Goal: Information Seeking & Learning: Check status

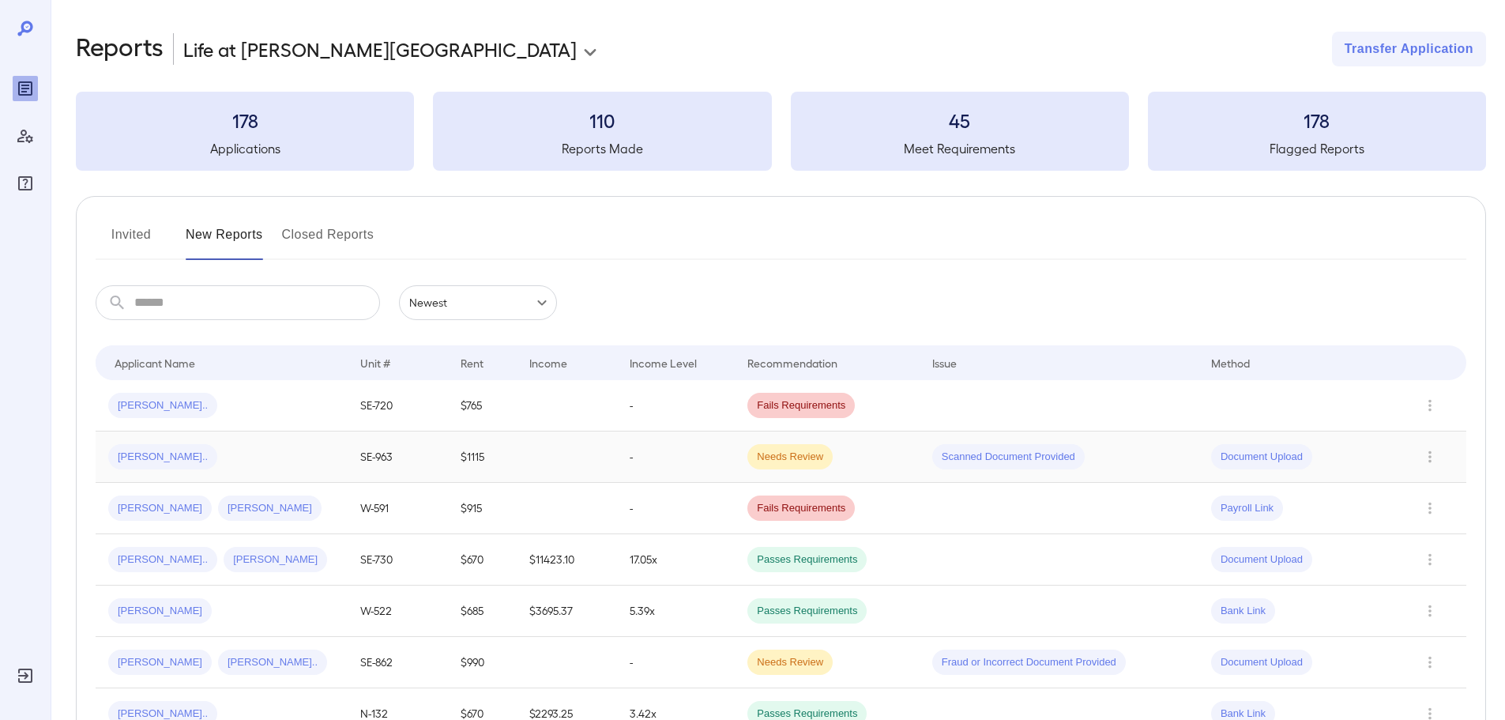
click at [220, 444] on div "[PERSON_NAME].." at bounding box center [221, 456] width 227 height 25
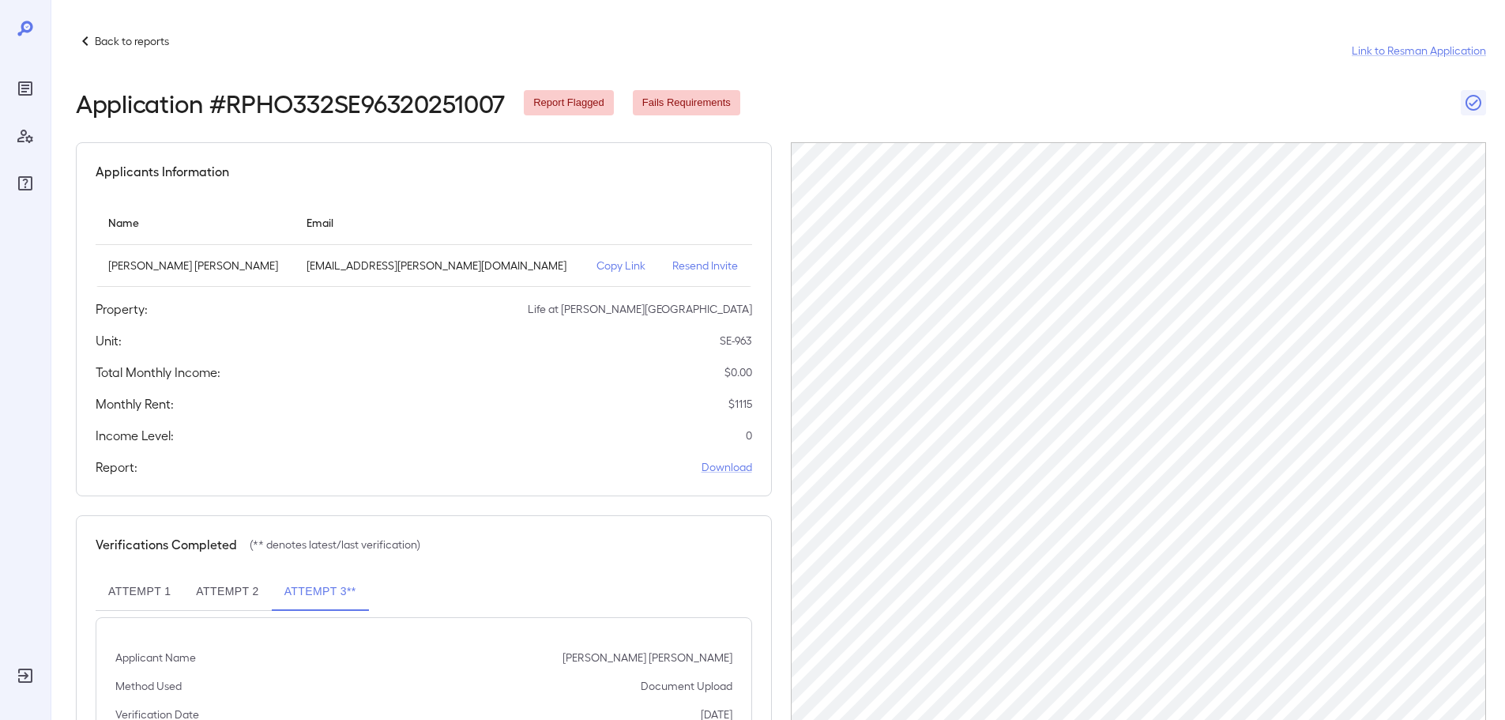
click at [597, 261] on p "Copy Link" at bounding box center [622, 266] width 51 height 16
click at [125, 38] on p "Back to reports" at bounding box center [132, 41] width 74 height 16
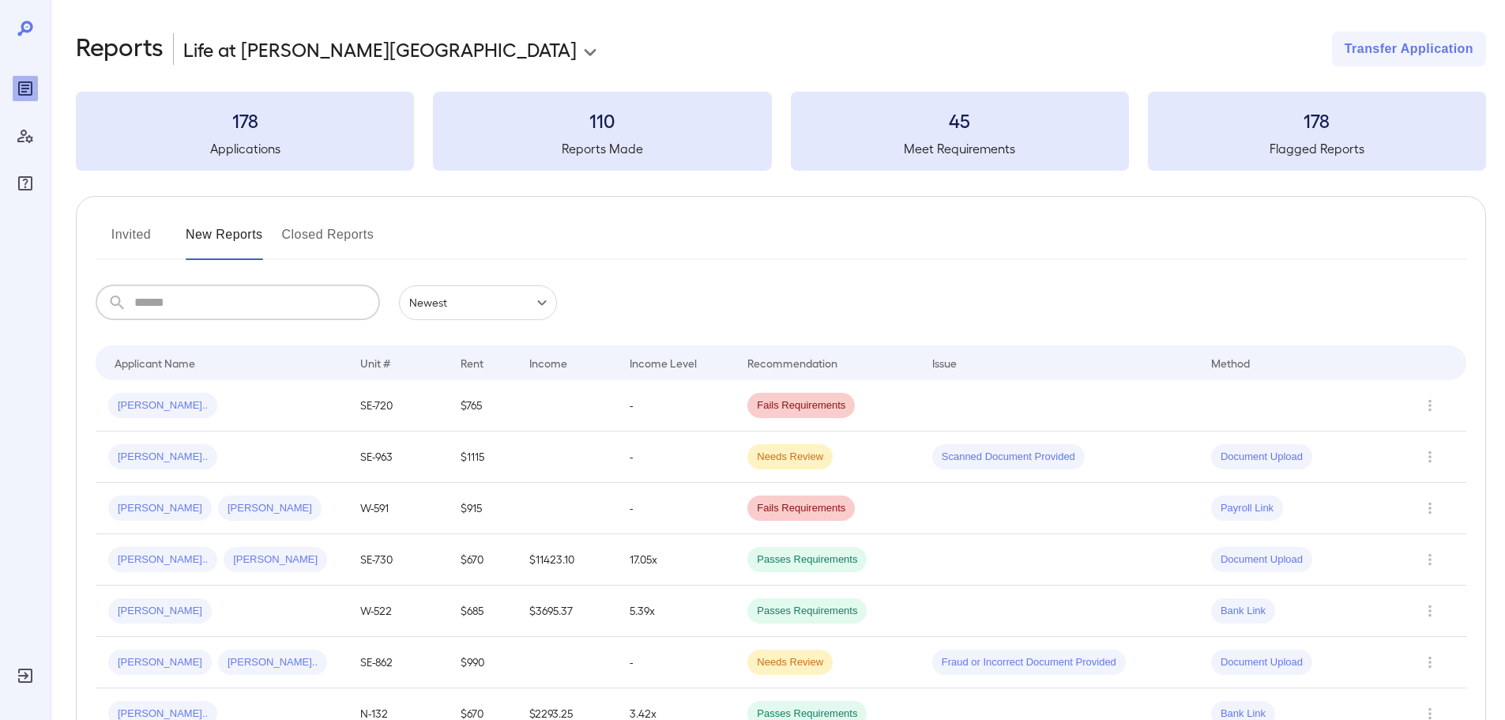
click at [174, 303] on input "text" at bounding box center [257, 302] width 246 height 35
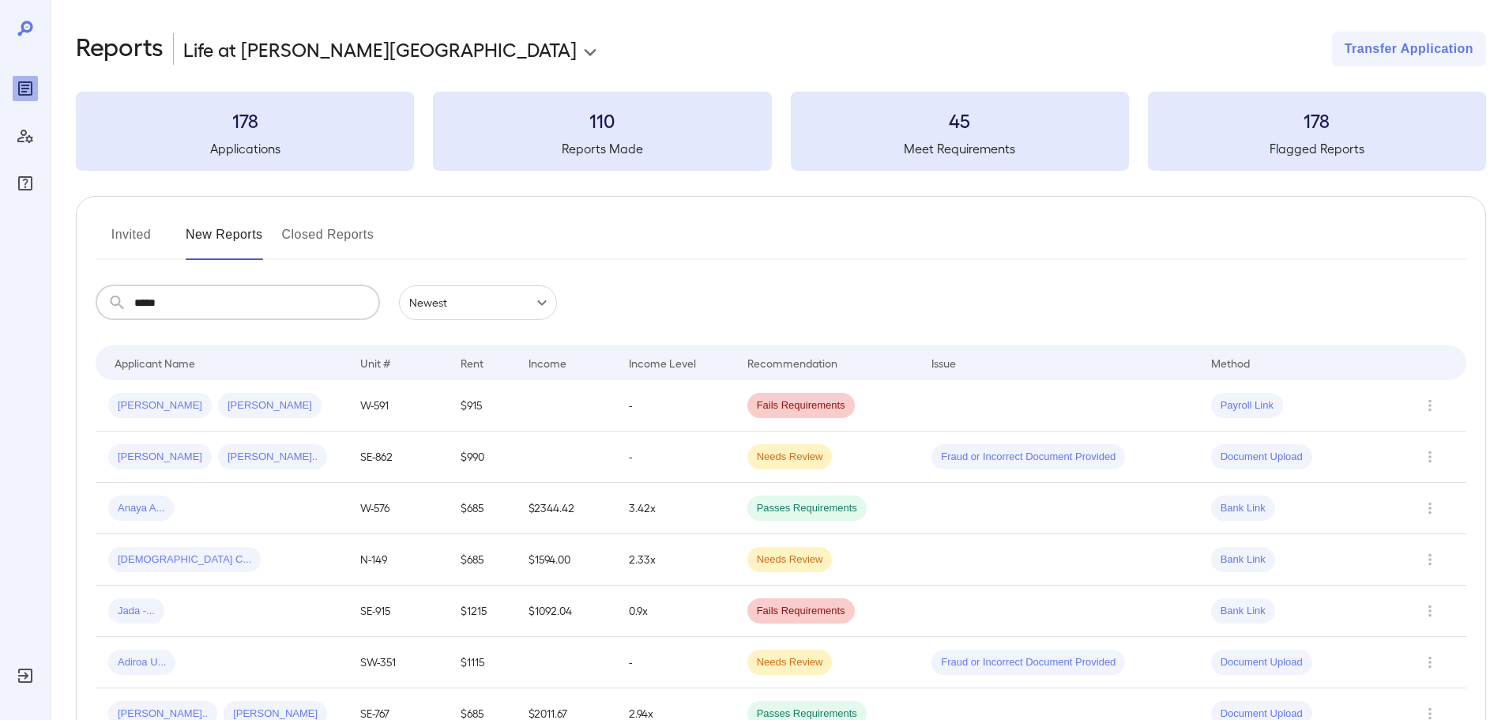
type input "*****"
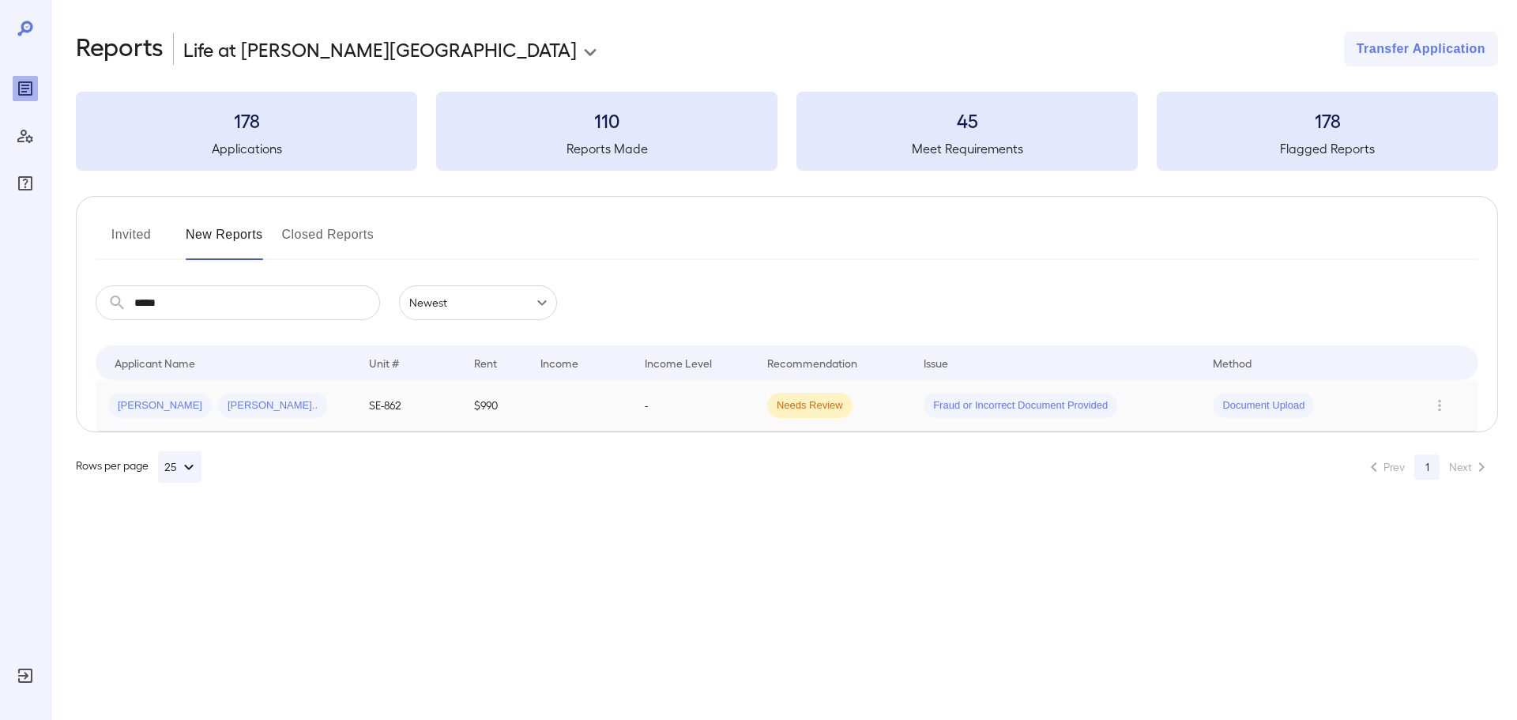
click at [471, 424] on td "$990" at bounding box center [494, 405] width 67 height 51
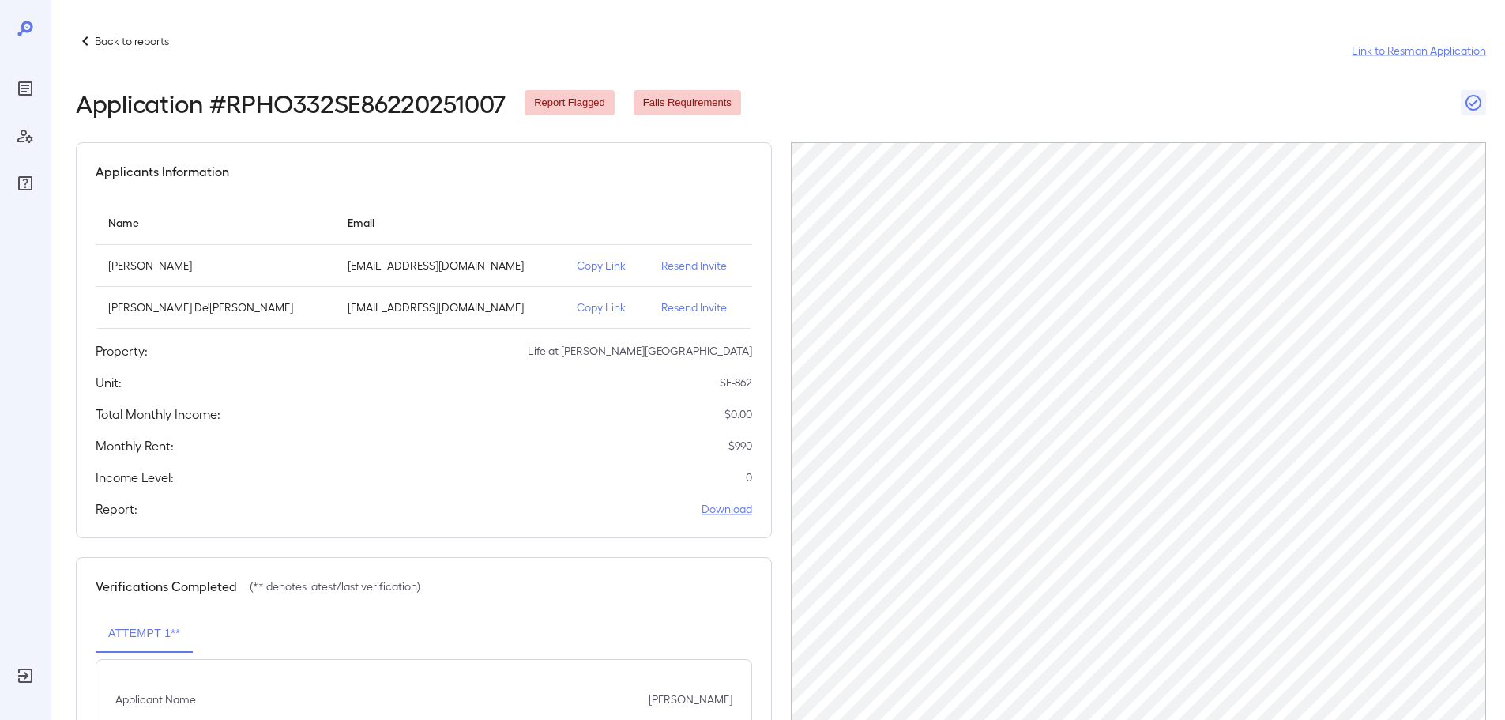
click at [577, 260] on p "Copy Link" at bounding box center [606, 266] width 59 height 16
click at [97, 34] on p "Back to reports" at bounding box center [132, 41] width 74 height 16
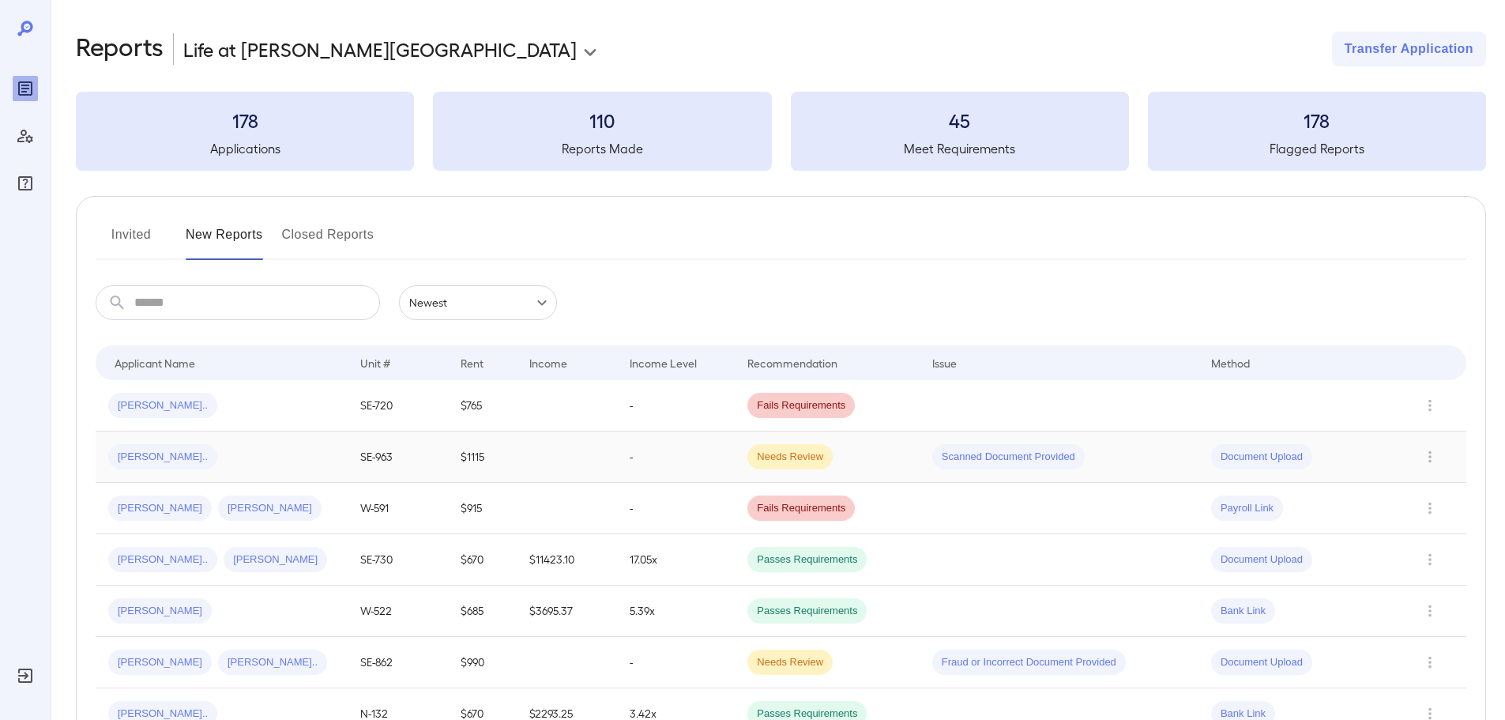
click at [490, 462] on td "$1115" at bounding box center [482, 456] width 69 height 51
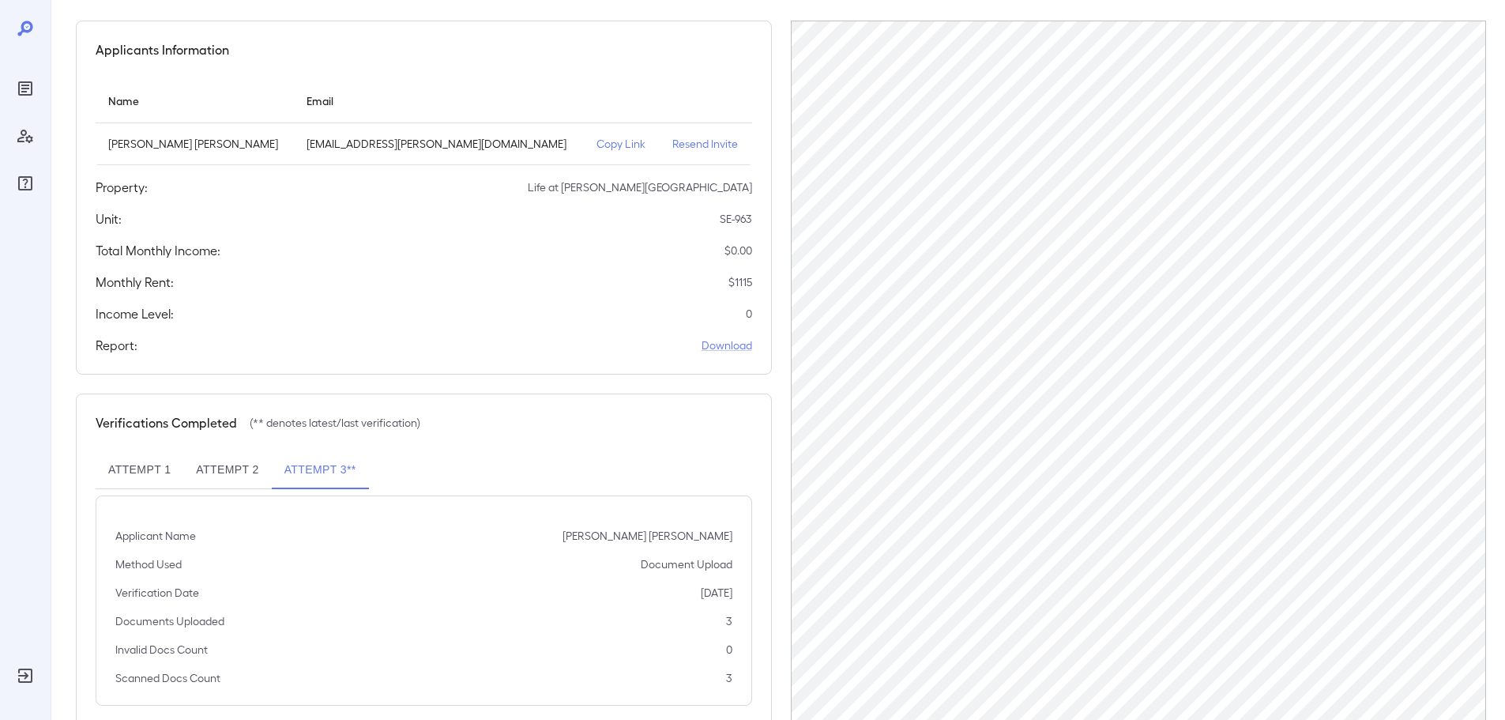
scroll to position [159, 0]
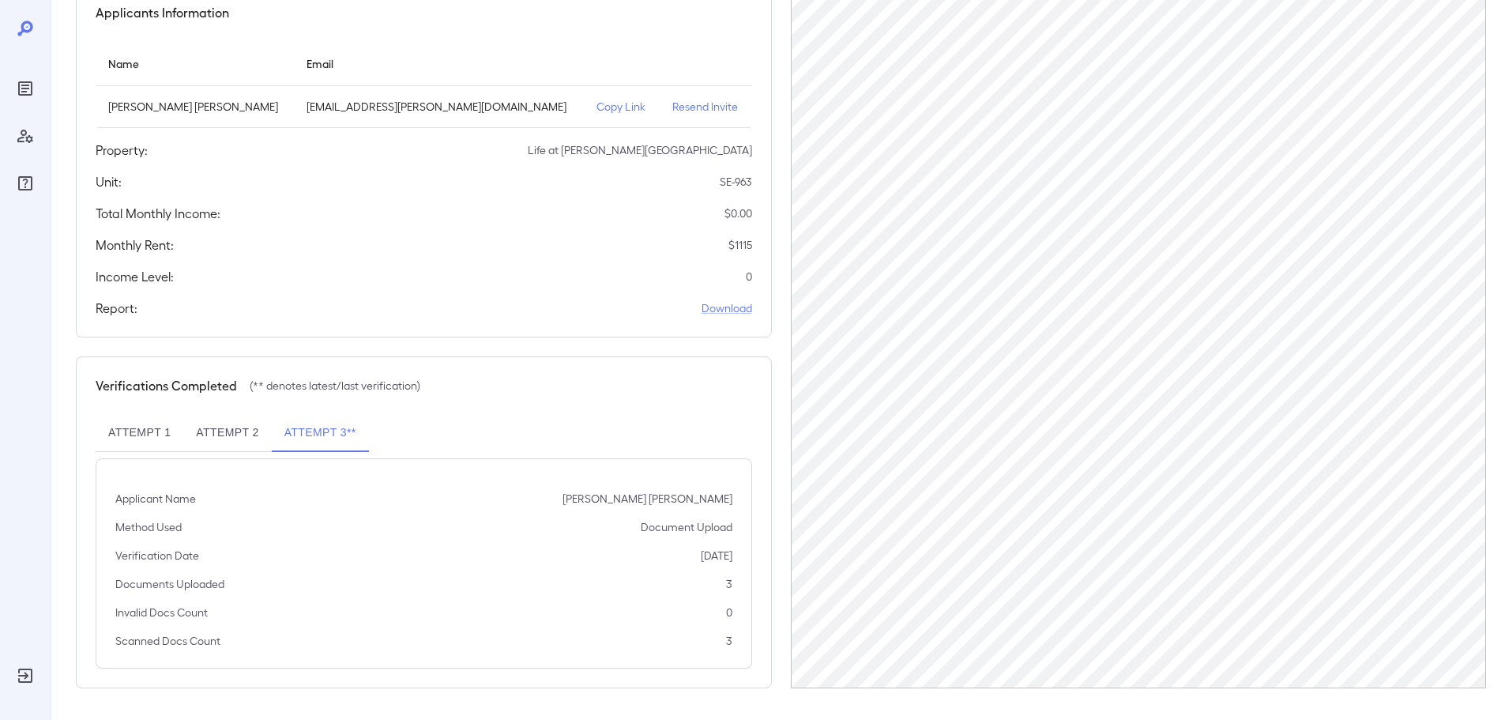
click at [212, 438] on button "Attempt 2" at bounding box center [227, 433] width 88 height 38
click at [166, 430] on button "Attempt 1" at bounding box center [140, 433] width 88 height 38
click at [291, 432] on button "Attempt 3**" at bounding box center [320, 433] width 97 height 38
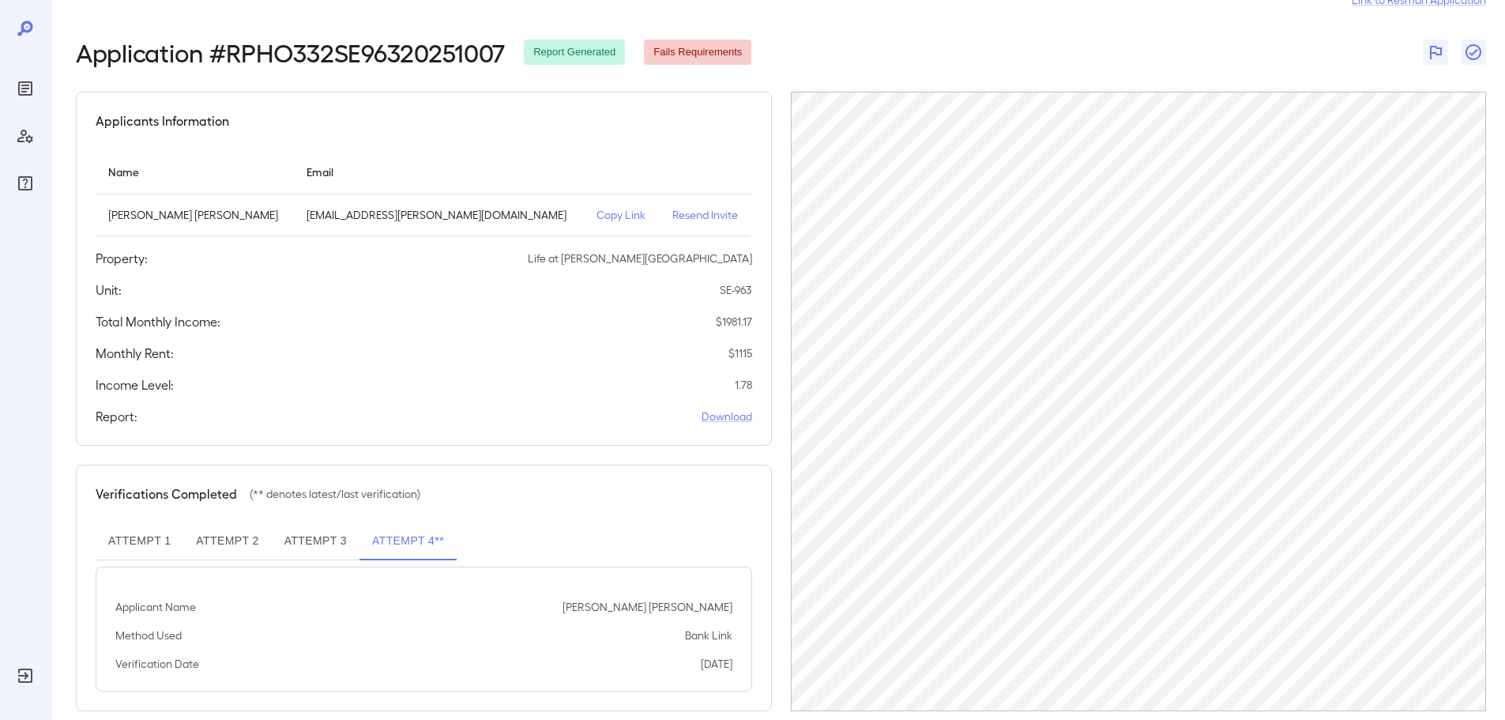
scroll to position [73, 0]
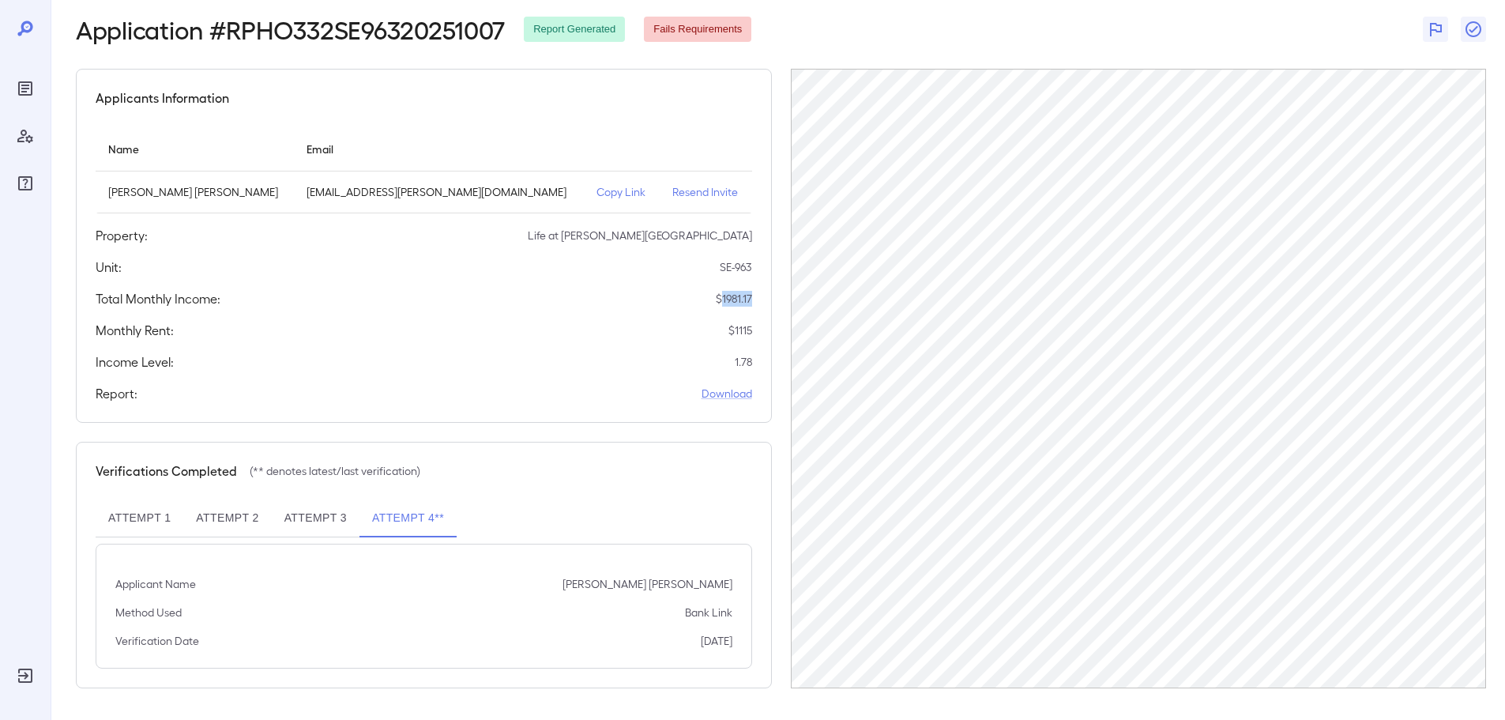
drag, startPoint x: 719, startPoint y: 296, endPoint x: 753, endPoint y: 293, distance: 34.1
click at [753, 293] on div "Applicants Information Name Email Sherina Na Albert kywanna.albert@gmail.com Co…" at bounding box center [424, 246] width 696 height 354
click at [748, 311] on div "Applicants Information Name Email Sherina Na Albert kywanna.albert@gmail.com Co…" at bounding box center [424, 246] width 696 height 354
click at [702, 322] on div "Monthly Rent: $ 1115" at bounding box center [424, 330] width 657 height 19
drag, startPoint x: 721, startPoint y: 297, endPoint x: 760, endPoint y: 296, distance: 39.5
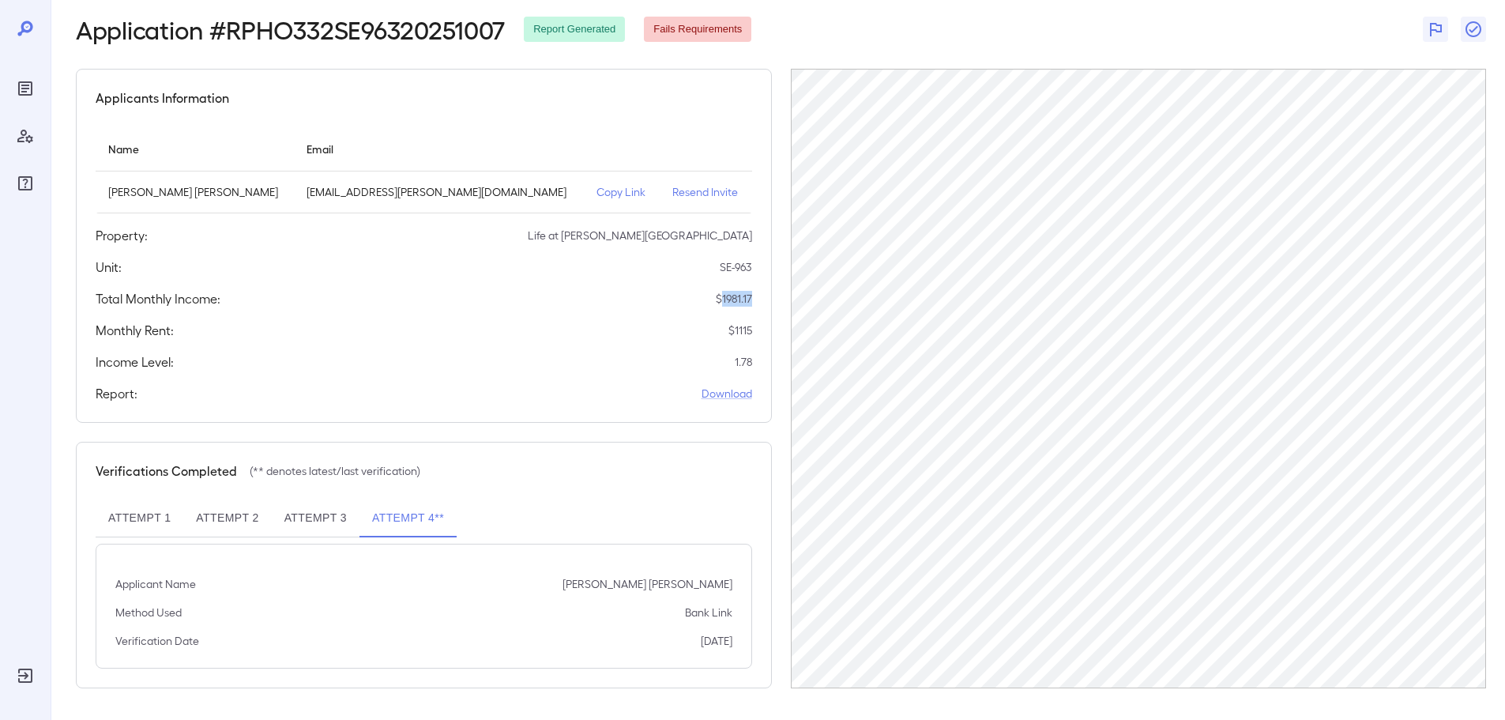
click at [760, 296] on div "Applicants Information Name Email Sherina Na Albert kywanna.albert@gmail.com Co…" at bounding box center [424, 246] width 696 height 354
click at [702, 317] on div "Applicants Information Name Email Sherina Na Albert kywanna.albert@gmail.com Co…" at bounding box center [424, 246] width 696 height 354
click at [296, 504] on button "Attempt 3" at bounding box center [316, 518] width 88 height 38
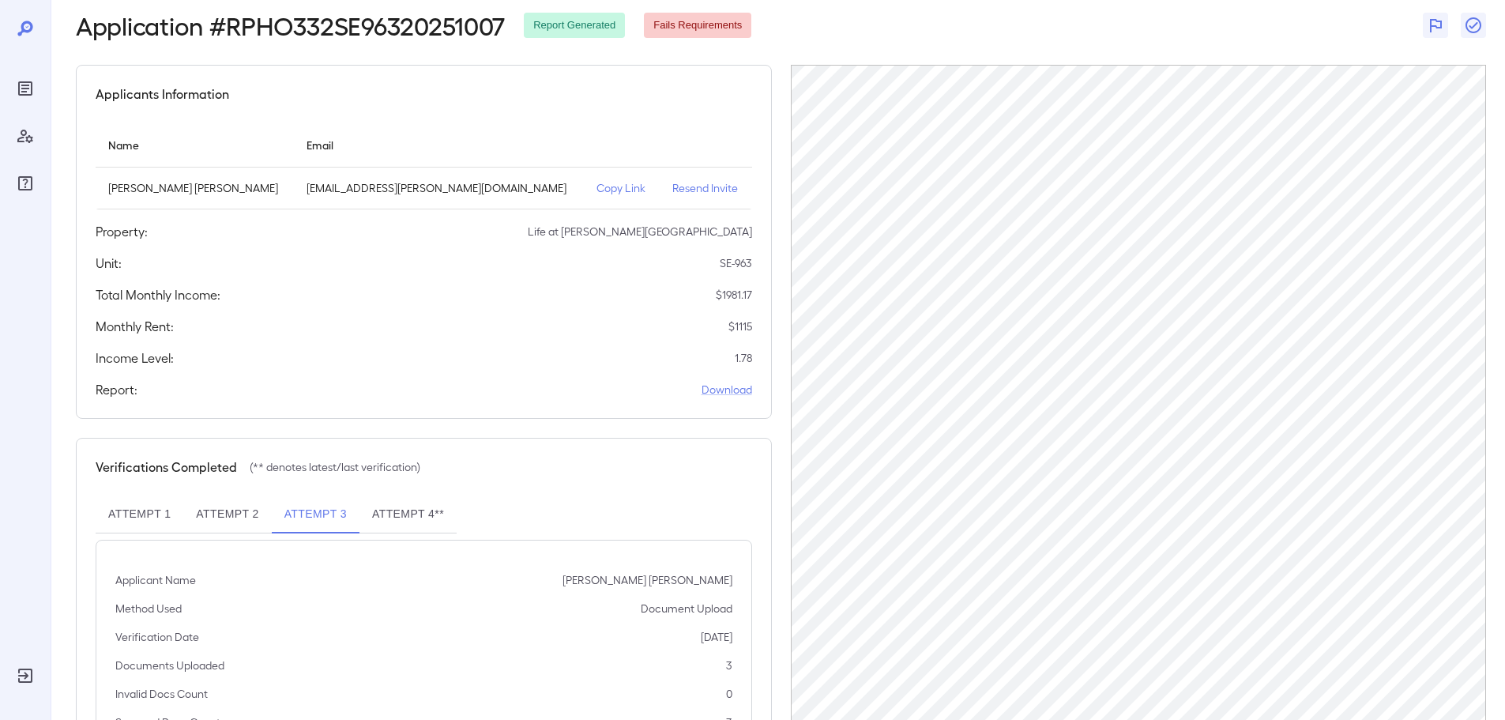
scroll to position [1, 0]
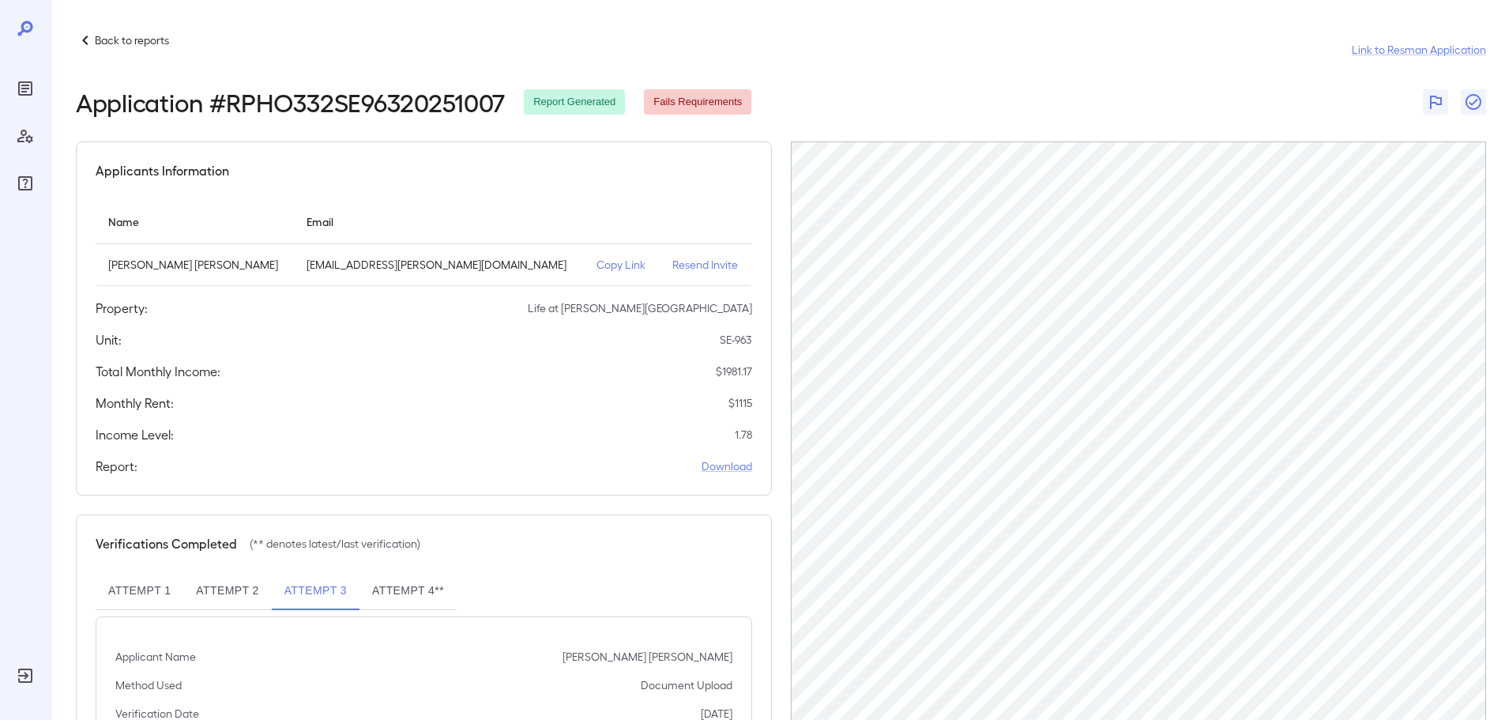
click at [91, 38] on icon at bounding box center [85, 40] width 19 height 19
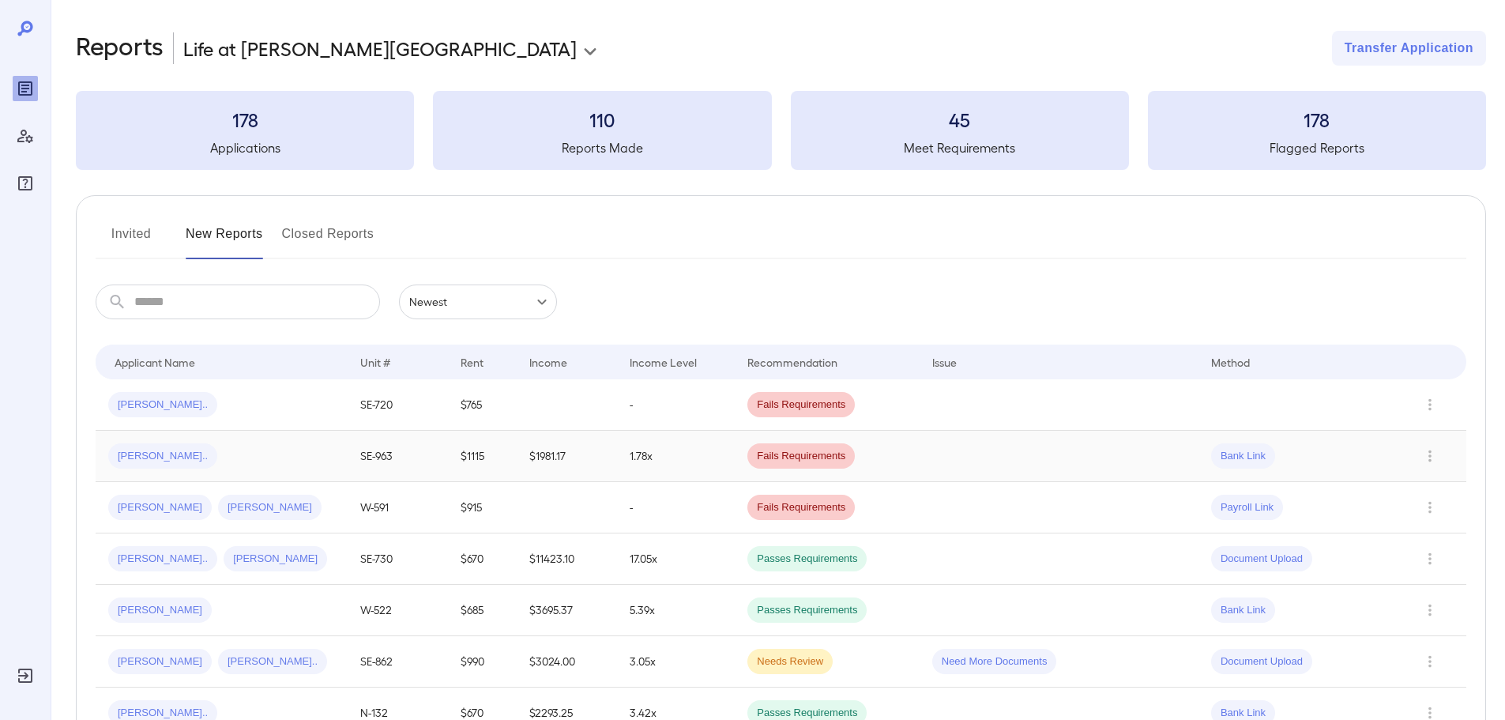
click at [650, 449] on td "1.78x" at bounding box center [676, 456] width 118 height 51
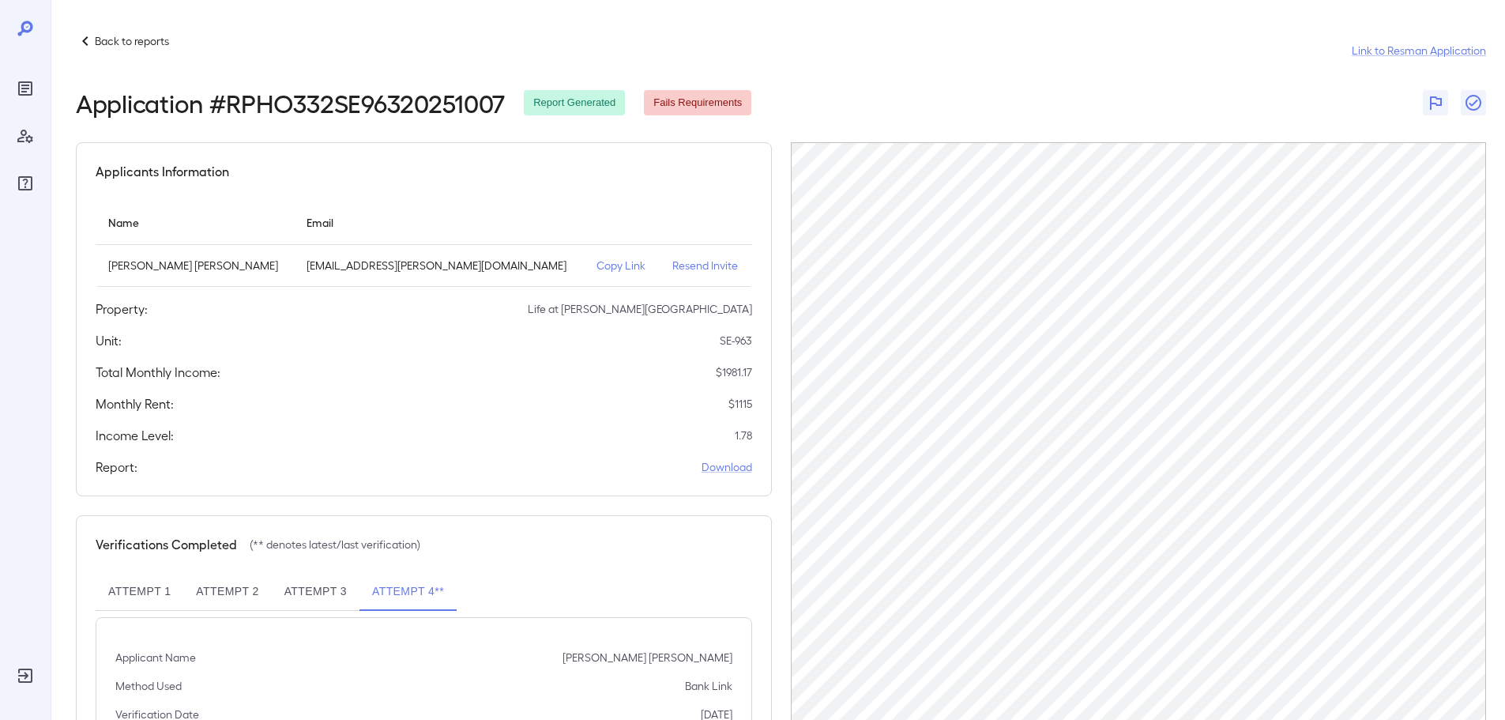
click at [307, 599] on button "Attempt 3" at bounding box center [316, 592] width 88 height 38
click at [424, 604] on button "Attempt 4**" at bounding box center [408, 592] width 97 height 38
click at [236, 591] on button "Attempt 2" at bounding box center [227, 592] width 88 height 38
click at [160, 597] on button "Attempt 1" at bounding box center [140, 592] width 88 height 38
click at [98, 33] on p "Back to reports" at bounding box center [132, 41] width 74 height 16
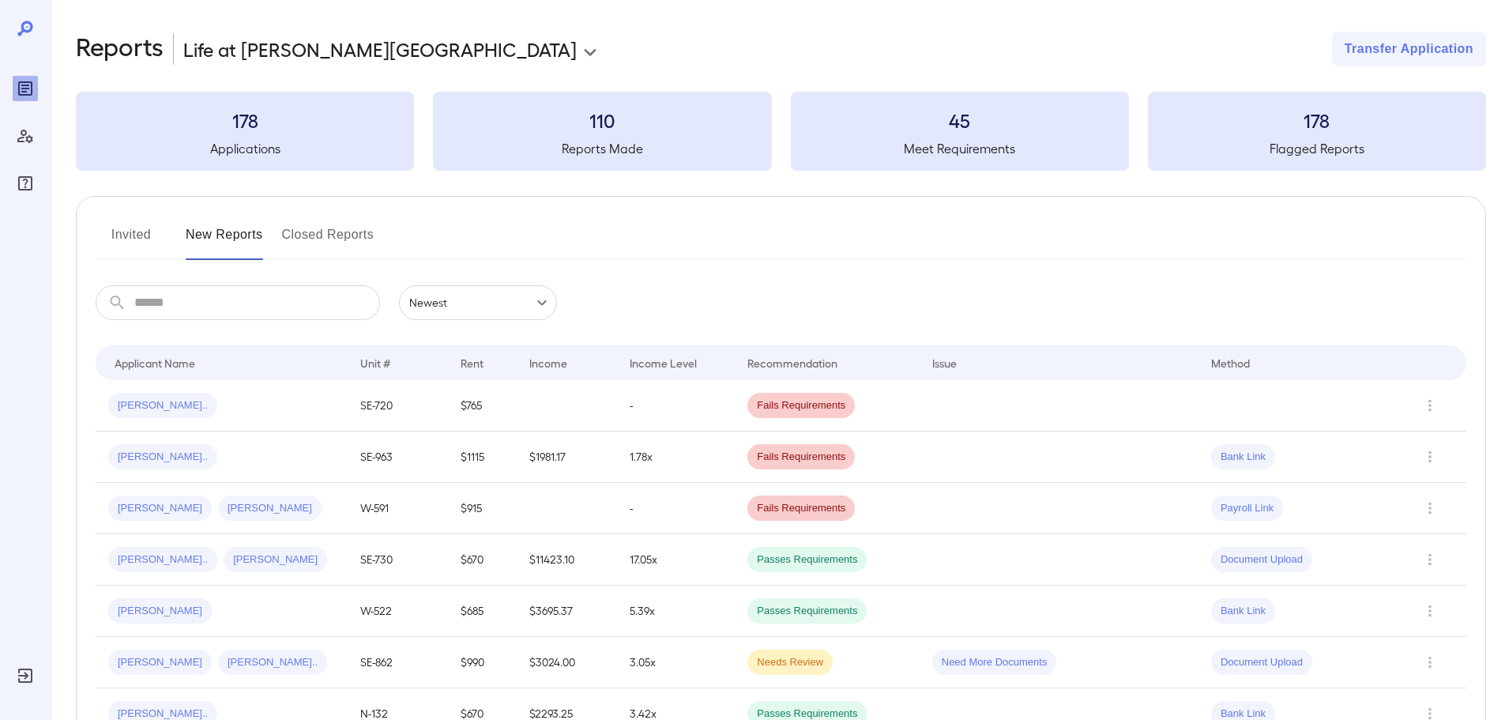
click at [124, 242] on button "Invited" at bounding box center [131, 241] width 71 height 38
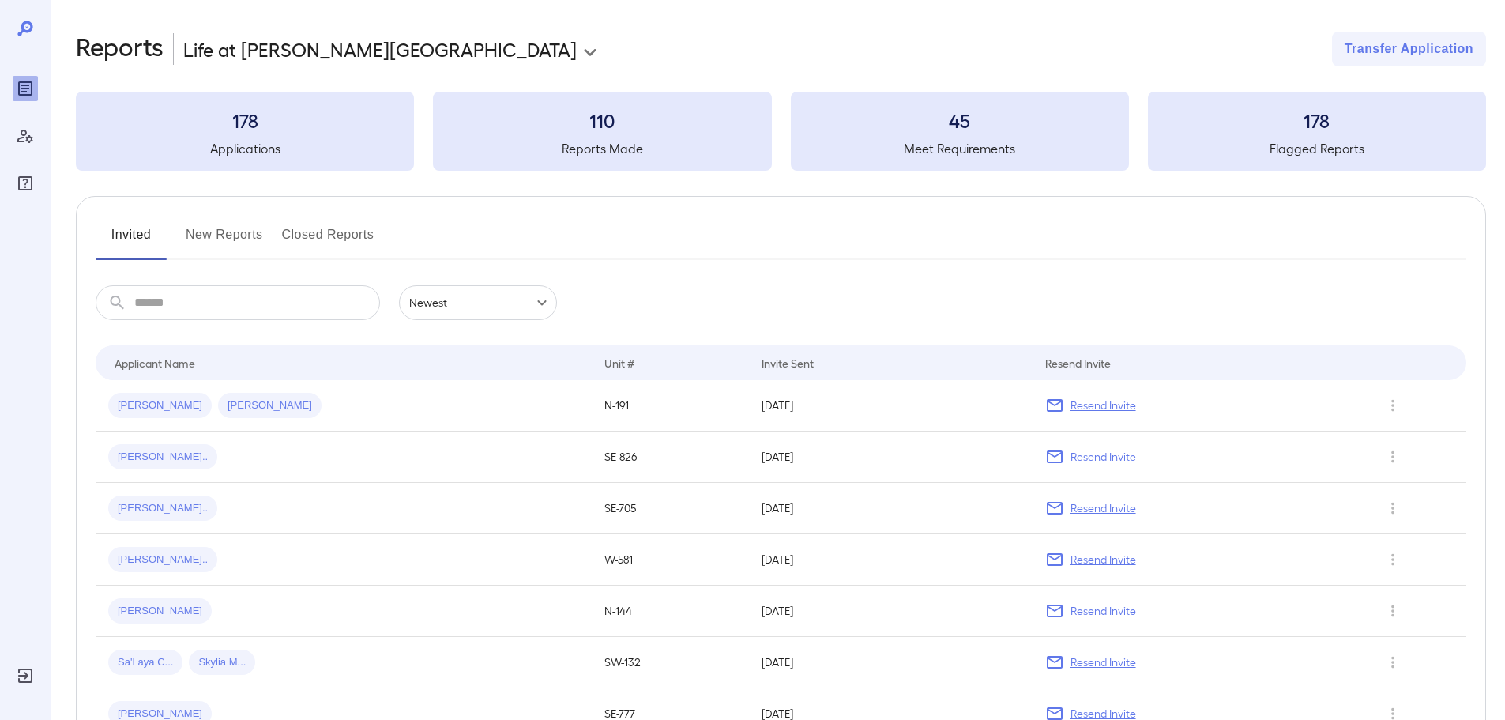
click at [252, 308] on input "text" at bounding box center [257, 302] width 246 height 35
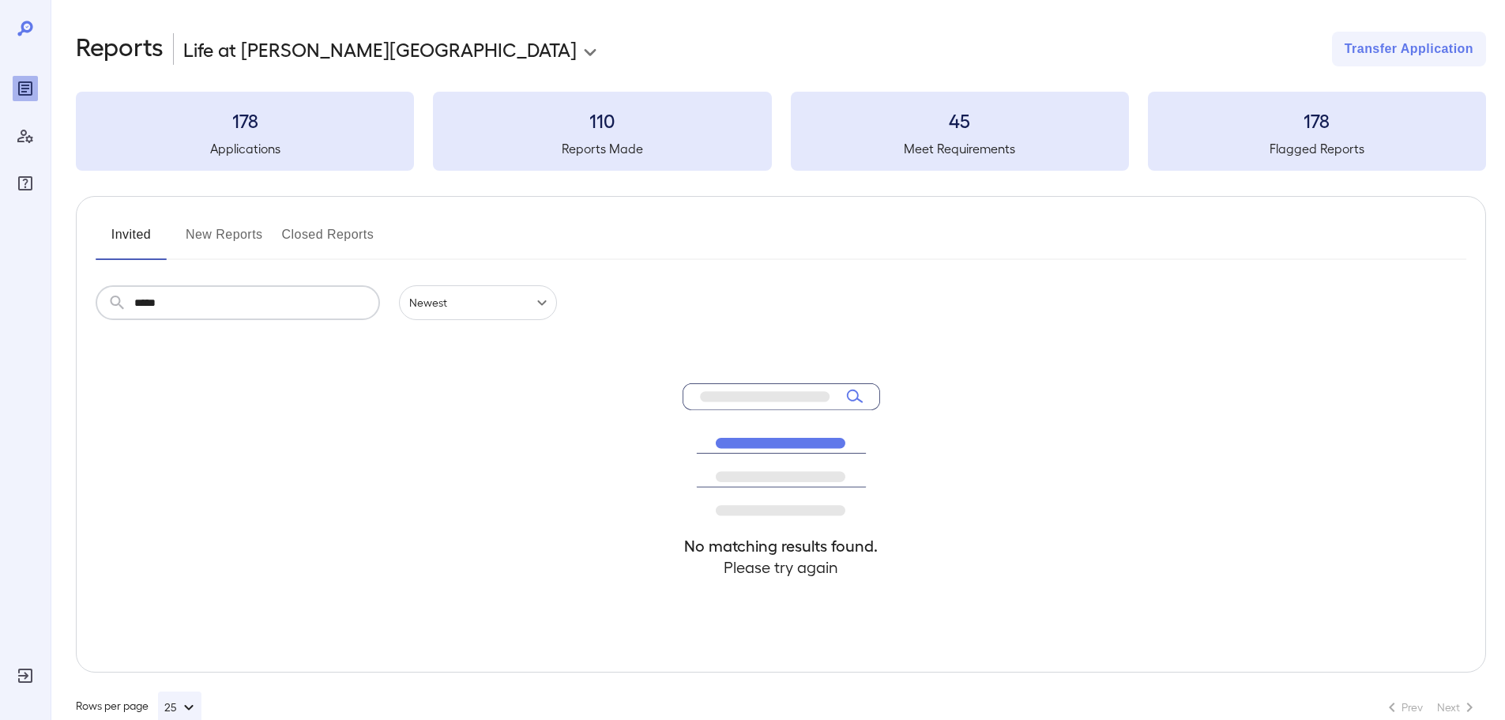
type input "*****"
click at [244, 220] on div "Invited New Reports Closed Reports ​ ***** ​ Newest ****** No matching results …" at bounding box center [781, 434] width 1410 height 476
click at [232, 242] on button "New Reports" at bounding box center [224, 241] width 77 height 38
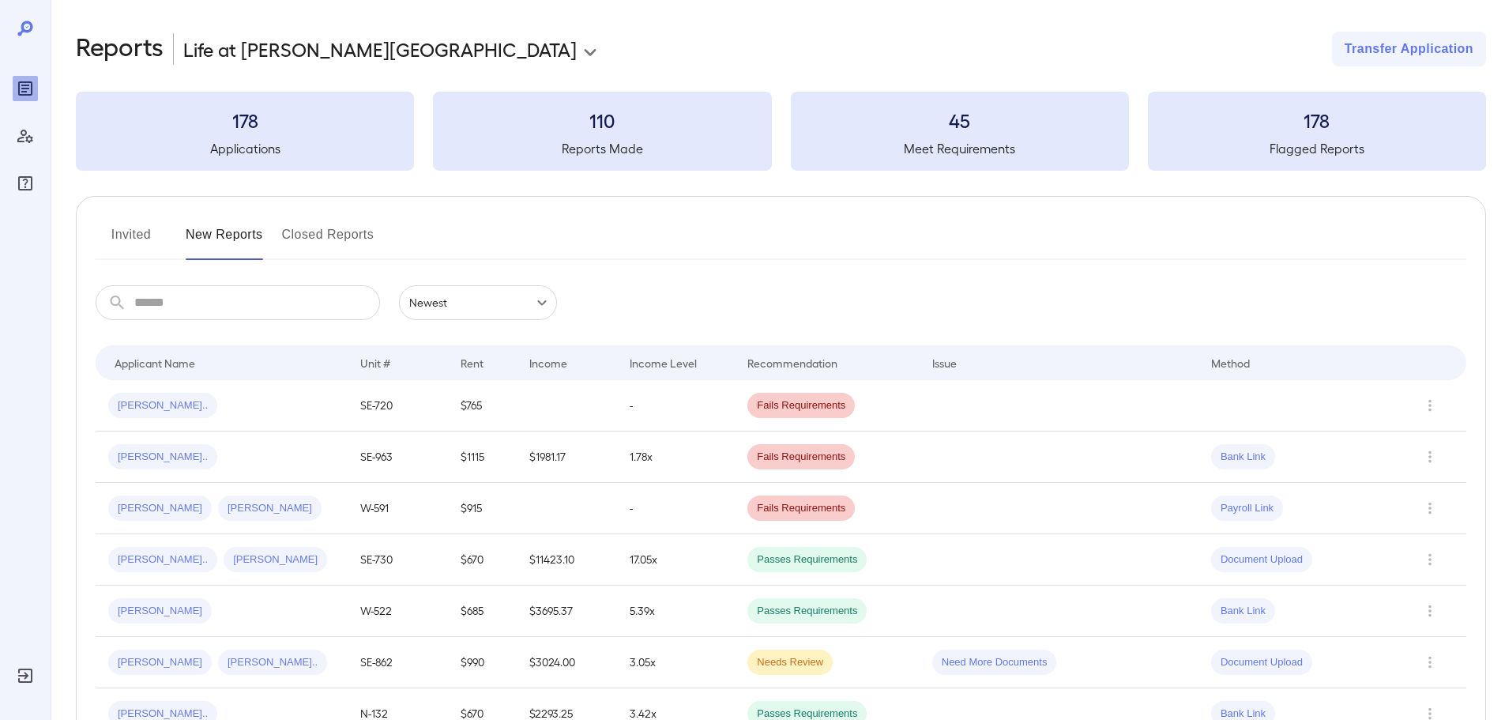
click at [205, 302] on input "text" at bounding box center [257, 302] width 246 height 35
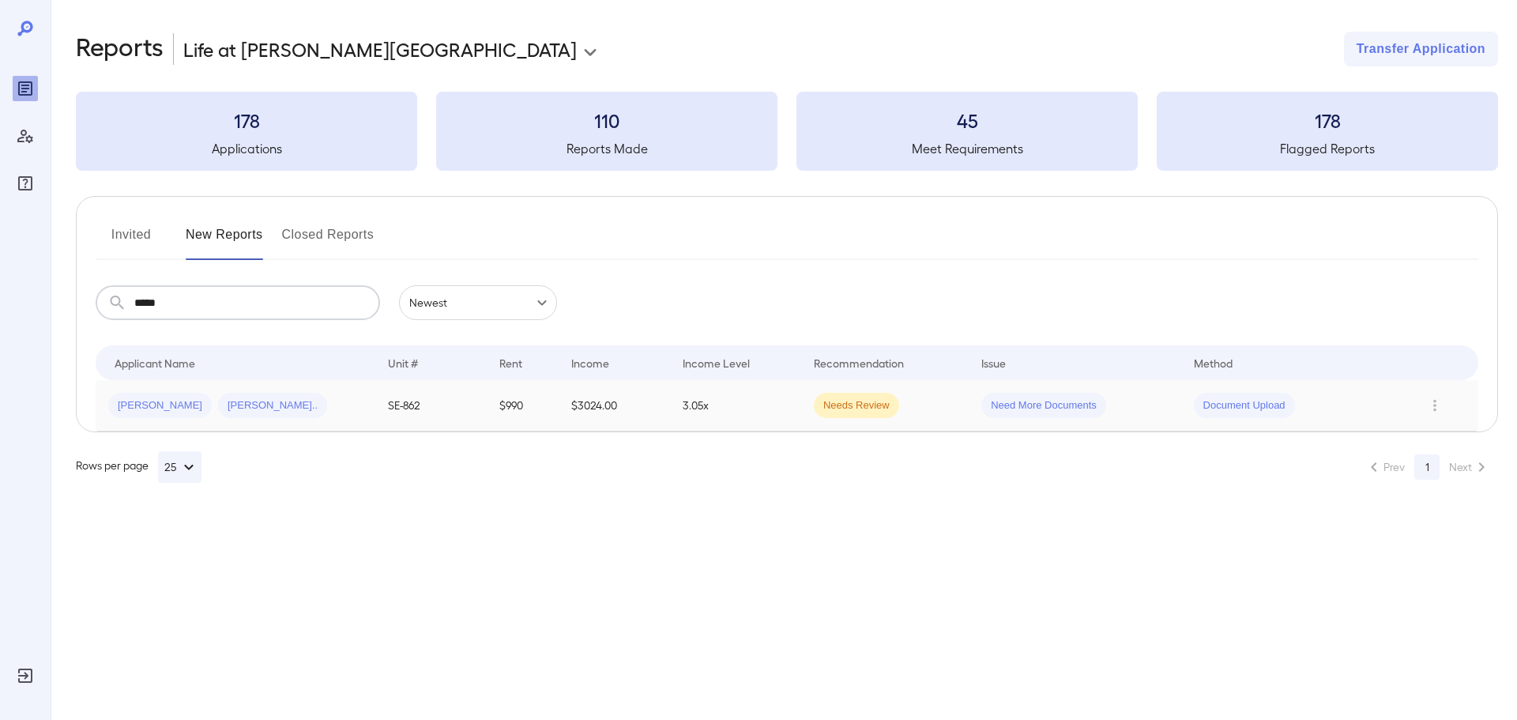
type input "*****"
click at [277, 397] on div "Katrina O... Terrell D..." at bounding box center [235, 405] width 254 height 25
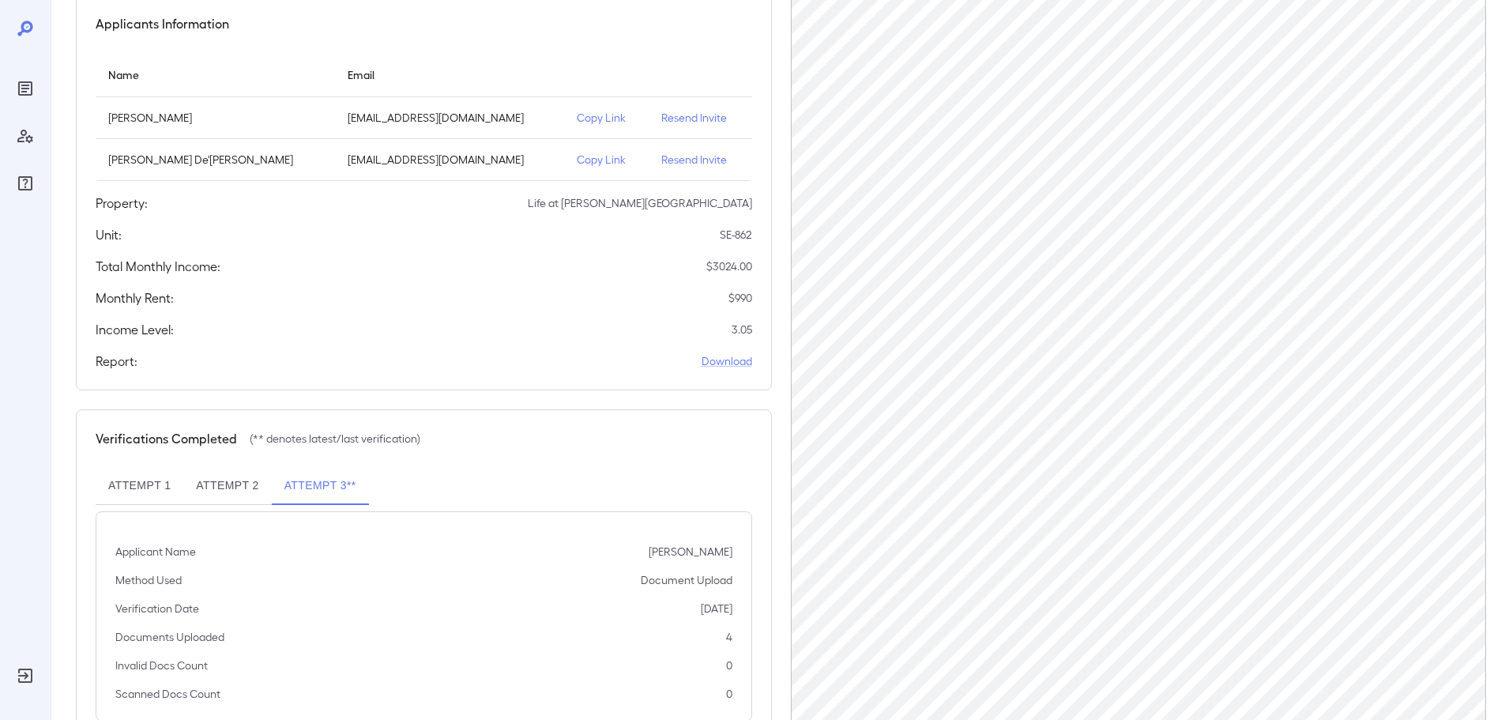
scroll to position [201, 0]
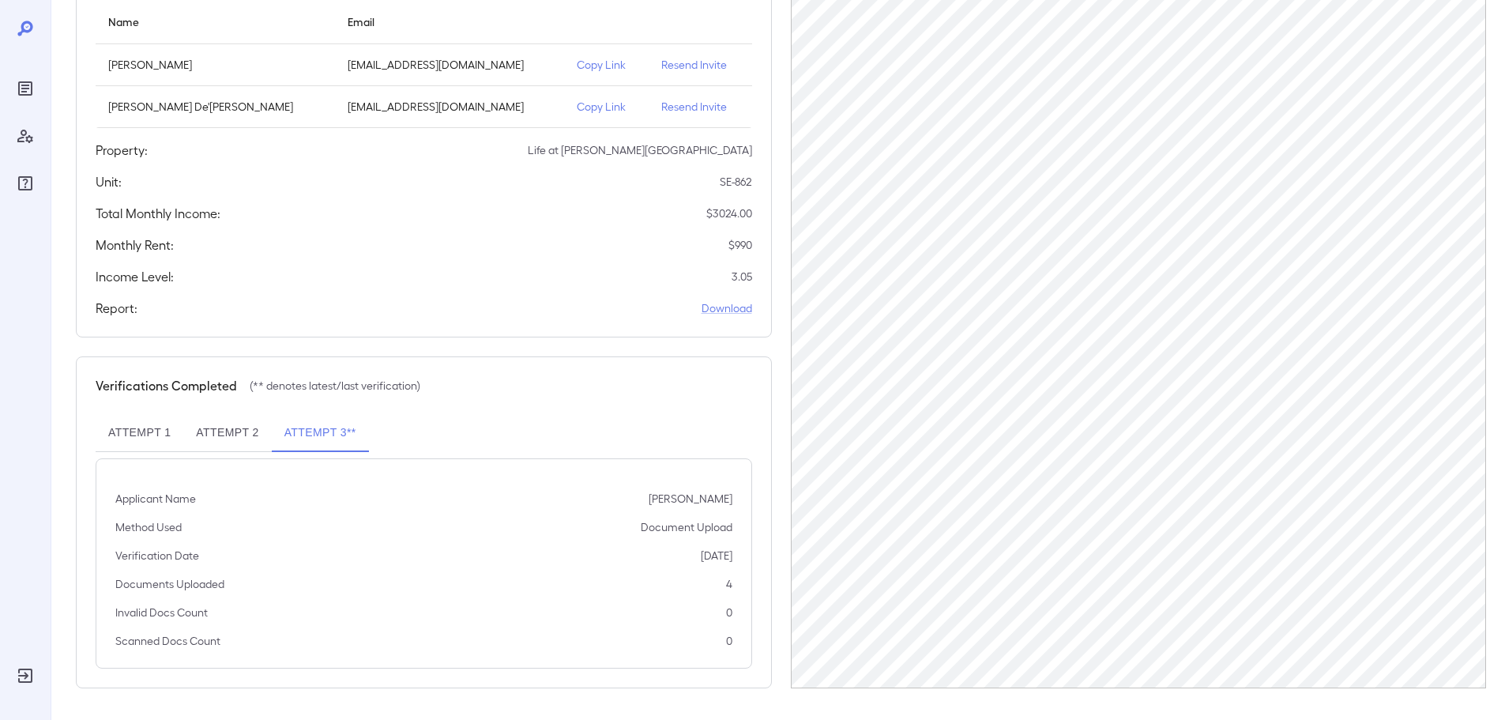
click at [217, 441] on button "Attempt 2" at bounding box center [227, 433] width 88 height 38
click at [175, 434] on button "Attempt 1" at bounding box center [140, 433] width 88 height 38
click at [291, 427] on button "Attempt 3**" at bounding box center [320, 433] width 97 height 38
click at [160, 430] on button "Attempt 1" at bounding box center [140, 433] width 88 height 38
click at [304, 427] on button "Attempt 3**" at bounding box center [320, 433] width 97 height 38
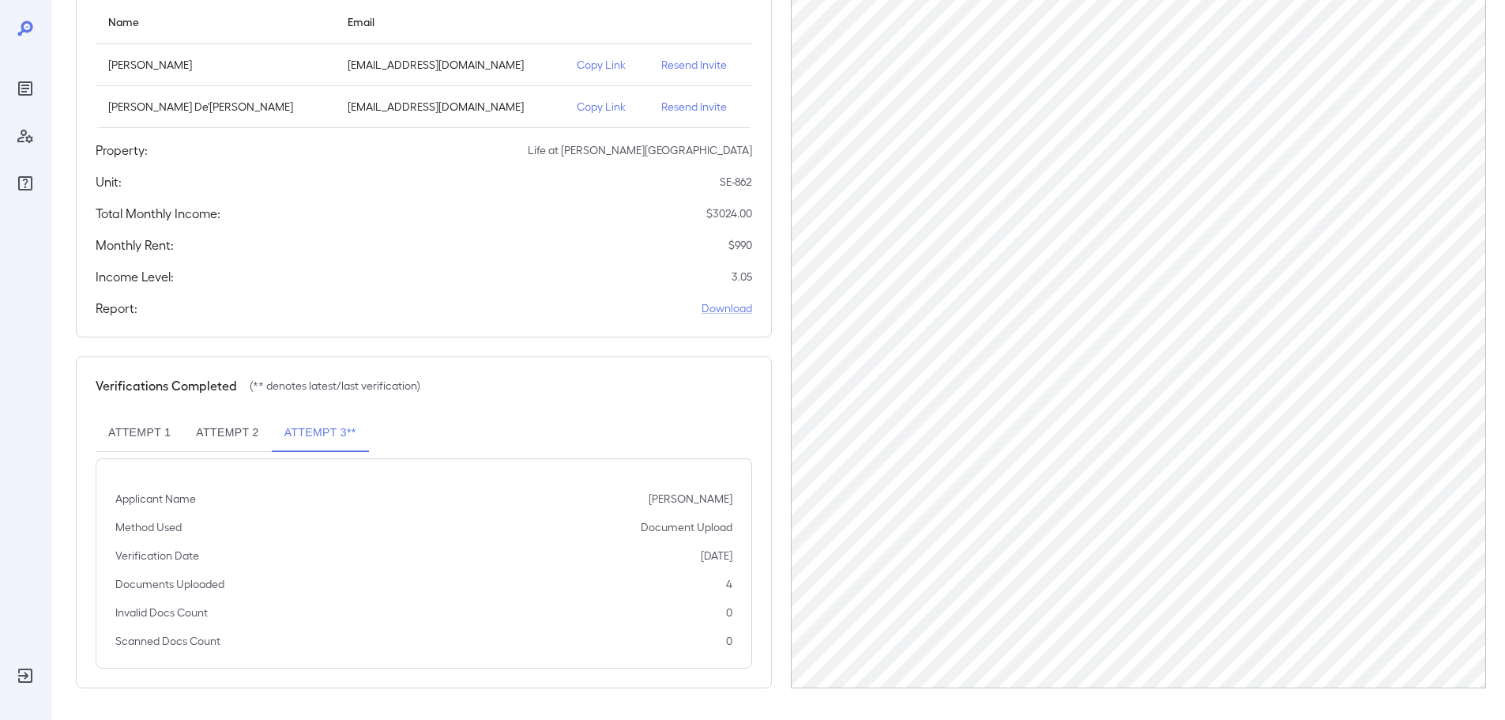
click at [149, 420] on button "Attempt 1" at bounding box center [140, 433] width 88 height 38
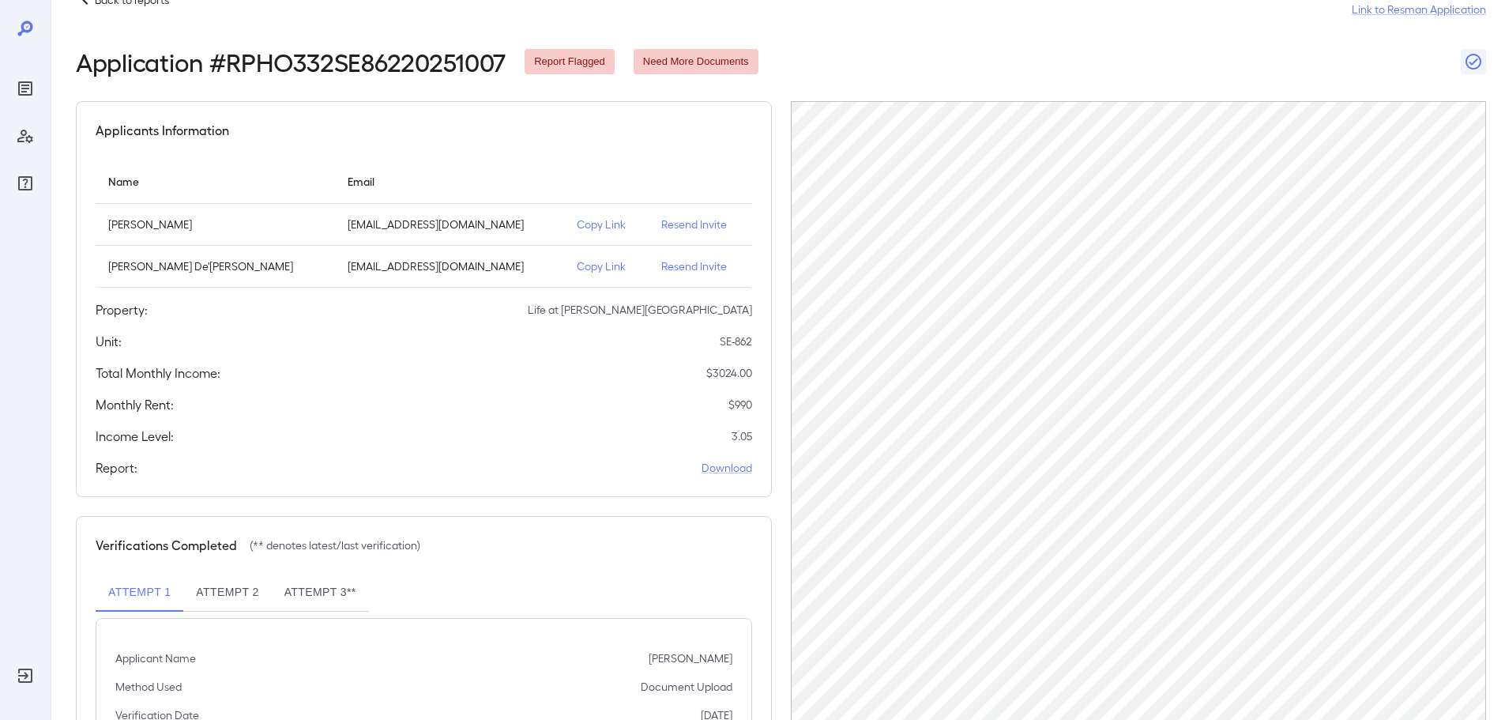
scroll to position [0, 0]
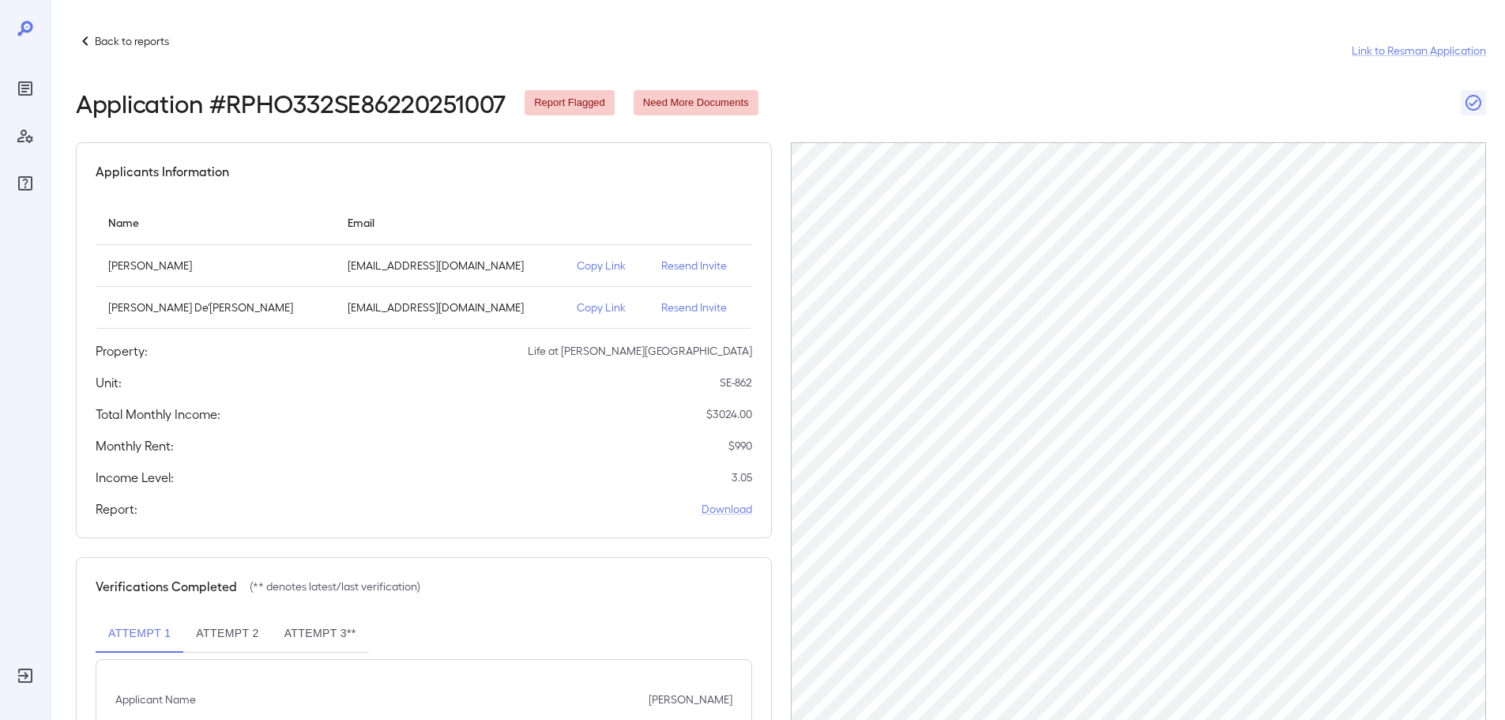
click at [144, 31] on div "Back to reports Link to Resman Application Application # RPHO332SE86220251007 R…" at bounding box center [778, 460] width 1455 height 921
click at [134, 34] on p "Back to reports" at bounding box center [132, 41] width 74 height 16
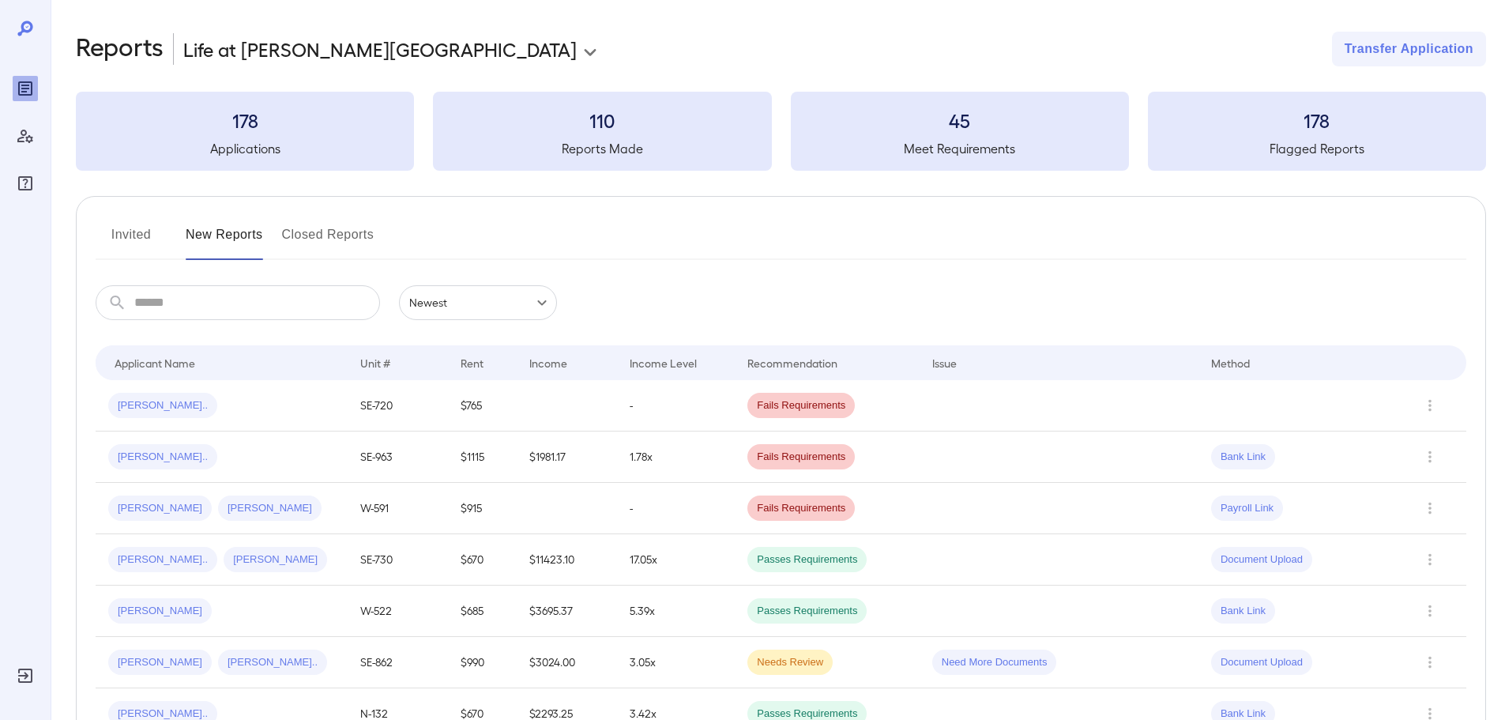
click at [378, 43] on body "**********" at bounding box center [752, 360] width 1505 height 720
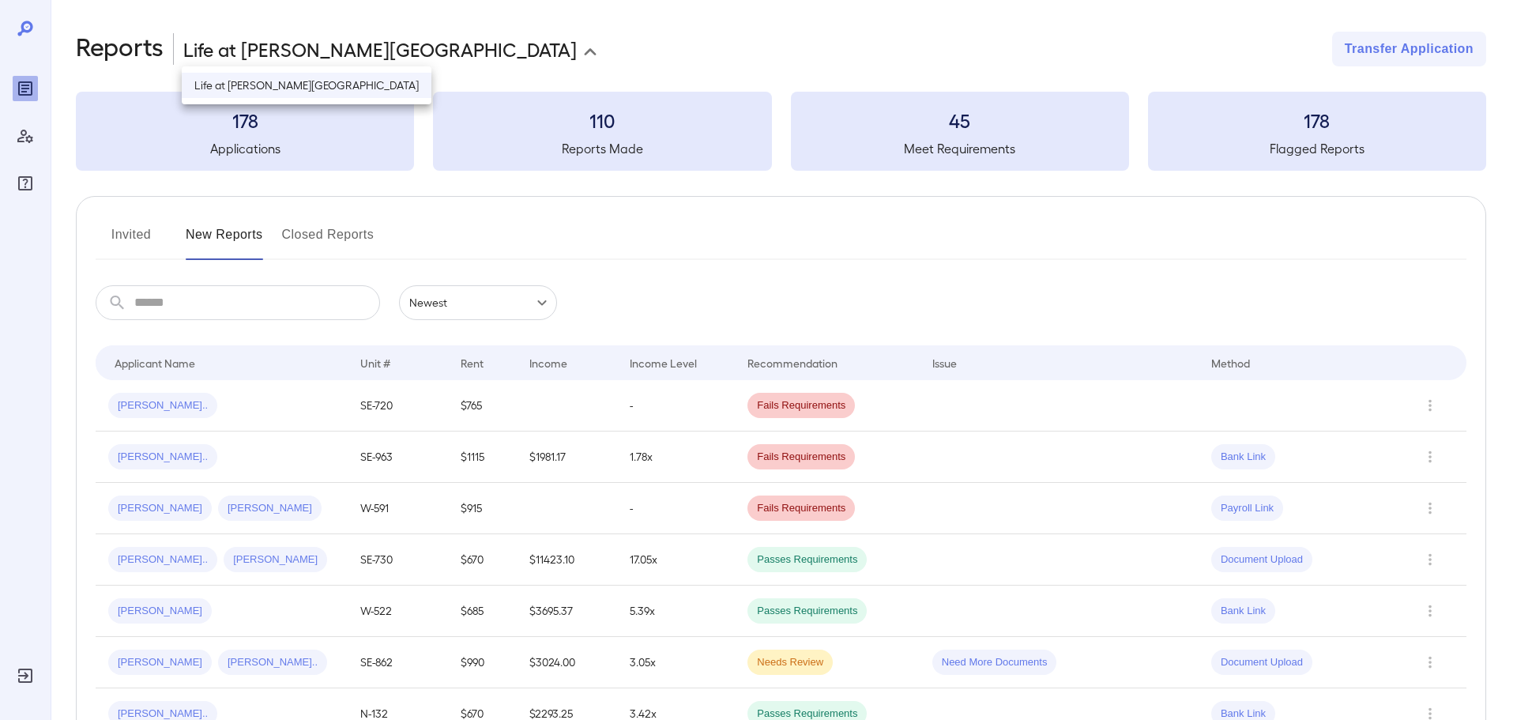
click at [378, 43] on div at bounding box center [758, 360] width 1517 height 720
